Goal: Transaction & Acquisition: Book appointment/travel/reservation

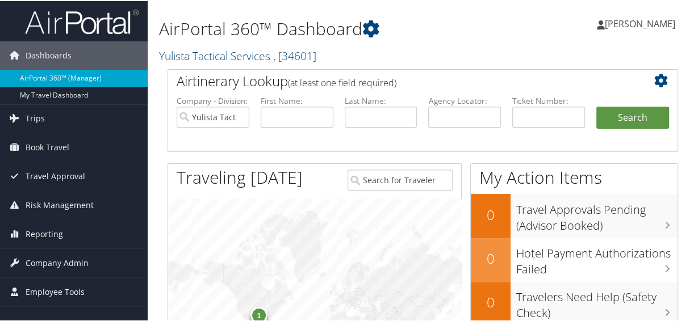
click at [333, 163] on div "Traveling [DATE]" at bounding box center [253, 178] width 171 height 30
click at [56, 145] on span "Book Travel" at bounding box center [48, 146] width 44 height 28
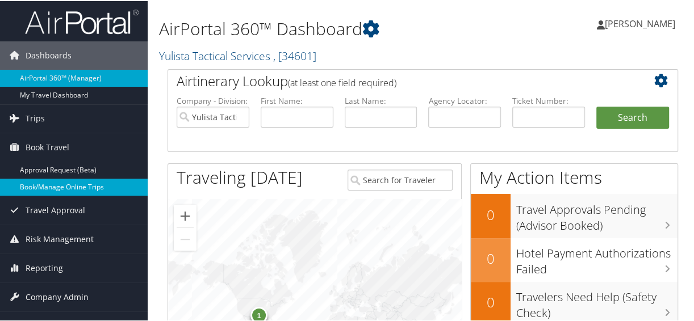
click at [48, 182] on link "Book/Manage Online Trips" at bounding box center [74, 186] width 148 height 17
